Goal: Download file/media

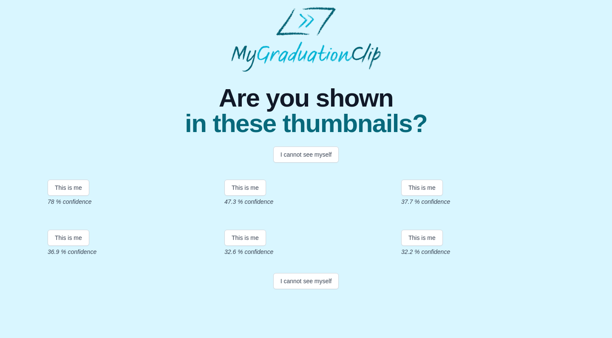
scroll to position [4, 0]
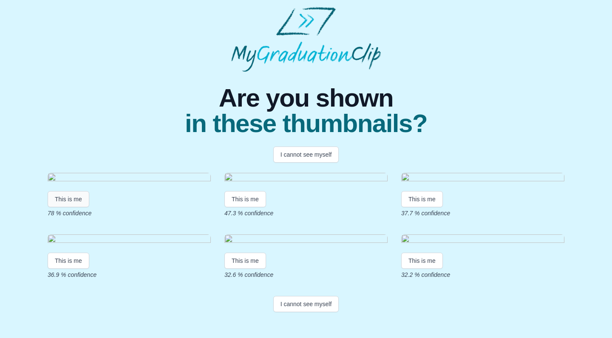
click at [63, 207] on button "This is me" at bounding box center [69, 199] width 42 height 16
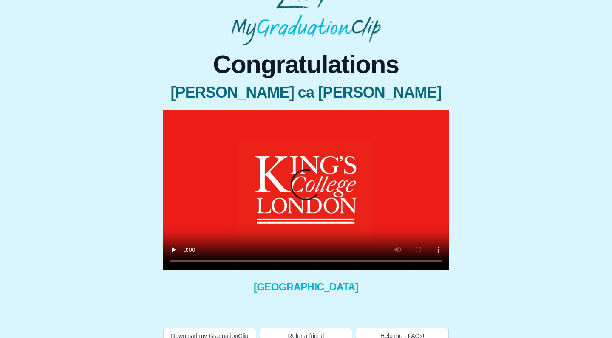
scroll to position [32, 0]
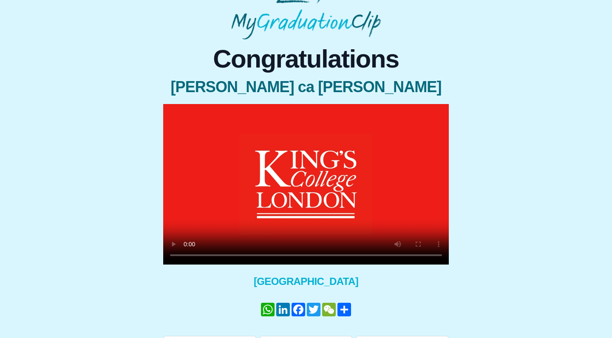
click at [230, 256] on video at bounding box center [306, 184] width 286 height 161
click at [248, 258] on video at bounding box center [306, 184] width 286 height 161
click at [258, 257] on video at bounding box center [306, 184] width 286 height 161
click at [284, 257] on video at bounding box center [306, 184] width 286 height 161
click at [187, 257] on video at bounding box center [306, 184] width 286 height 161
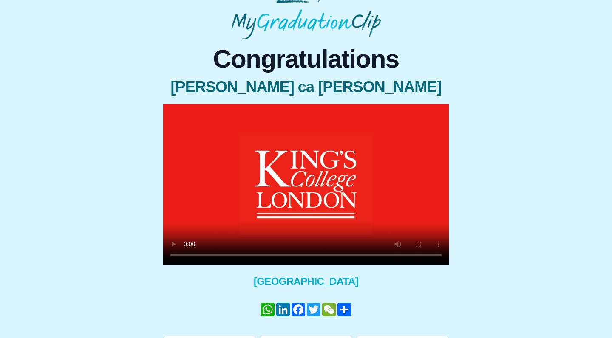
click at [298, 259] on video at bounding box center [306, 184] width 286 height 161
click at [275, 260] on video at bounding box center [306, 184] width 286 height 161
click at [264, 256] on video at bounding box center [306, 184] width 286 height 161
drag, startPoint x: 264, startPoint y: 256, endPoint x: 204, endPoint y: 255, distance: 60.0
click at [204, 255] on video at bounding box center [306, 184] width 286 height 161
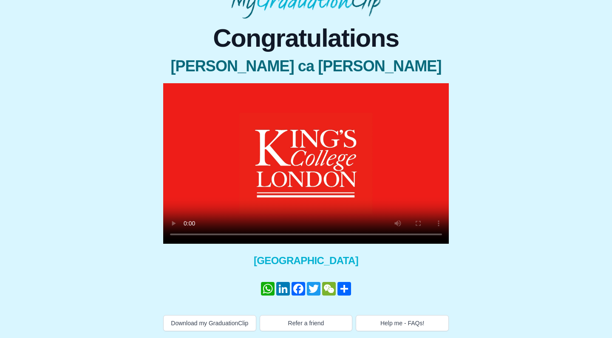
scroll to position [62, 0]
click at [213, 320] on button "Download my GraduationClip" at bounding box center [209, 323] width 93 height 16
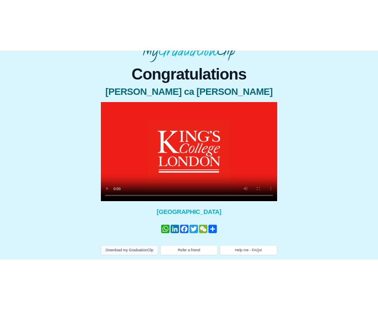
scroll to position [7, 0]
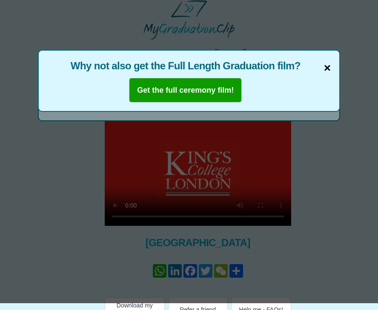
click at [324, 70] on span "×" at bounding box center [327, 68] width 7 height 18
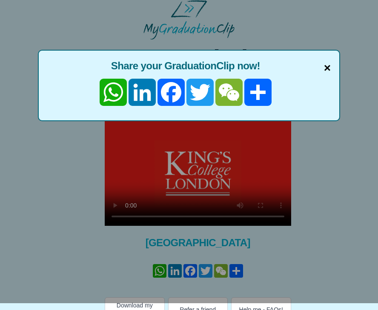
click at [327, 71] on span "×" at bounding box center [327, 68] width 7 height 18
